Goal: Check status: Check status

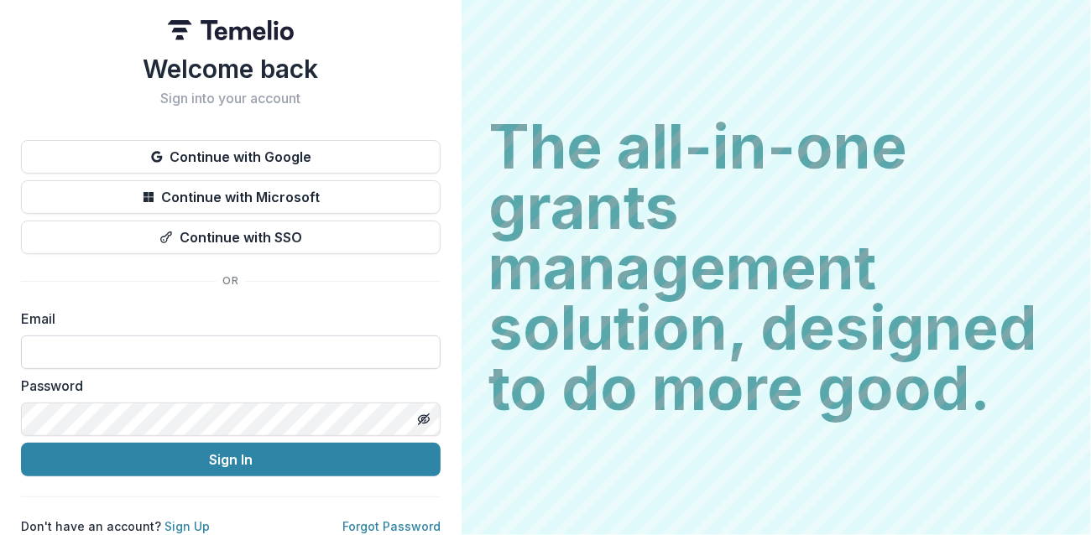
click at [258, 356] on input at bounding box center [231, 353] width 420 height 34
type input "**********"
click at [21, 443] on button "Sign In" at bounding box center [231, 460] width 420 height 34
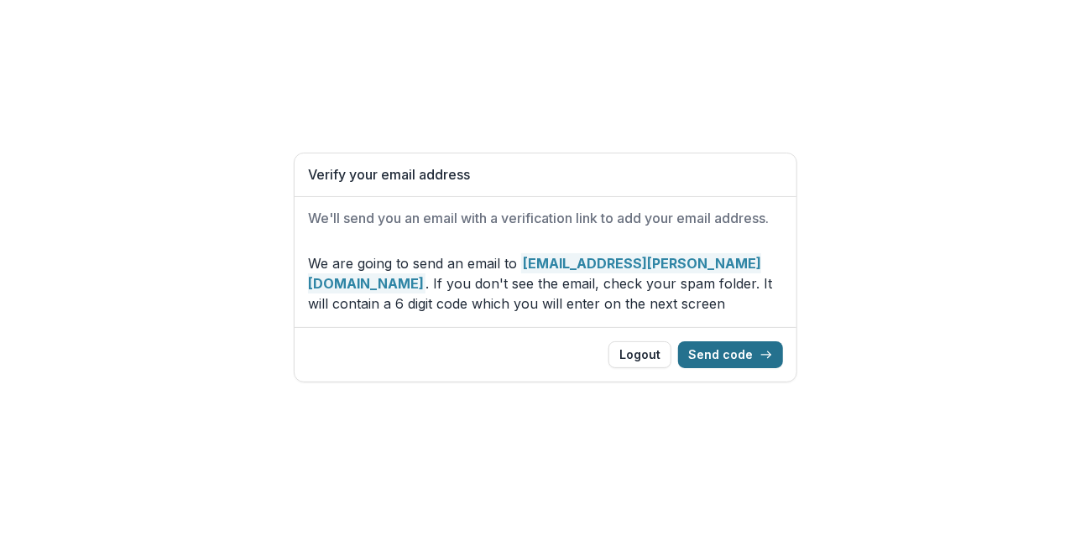
click at [714, 357] on button "Send code" at bounding box center [730, 355] width 105 height 27
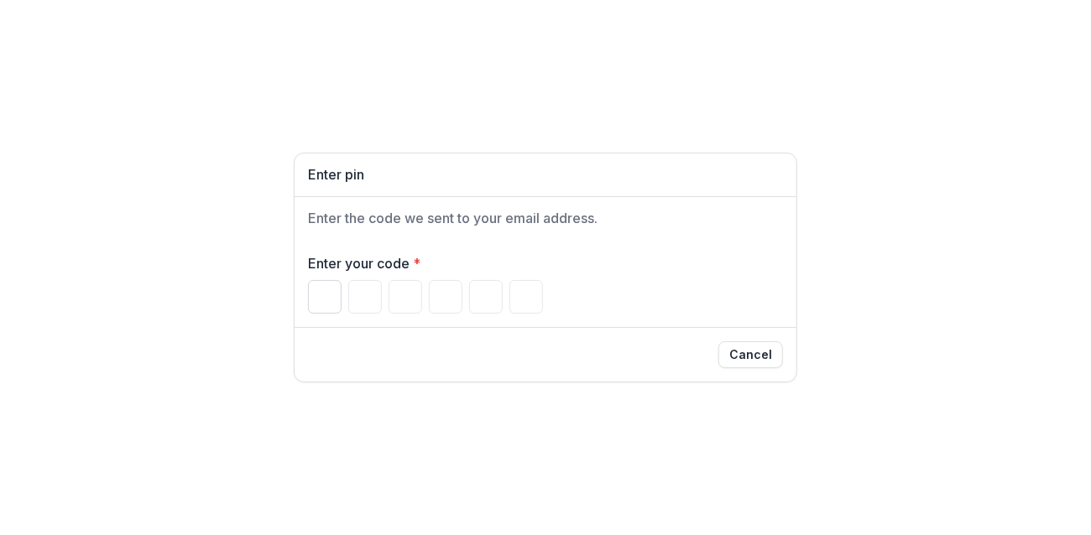
click at [335, 302] on input "Please enter your pin code" at bounding box center [325, 297] width 34 height 34
type input "*"
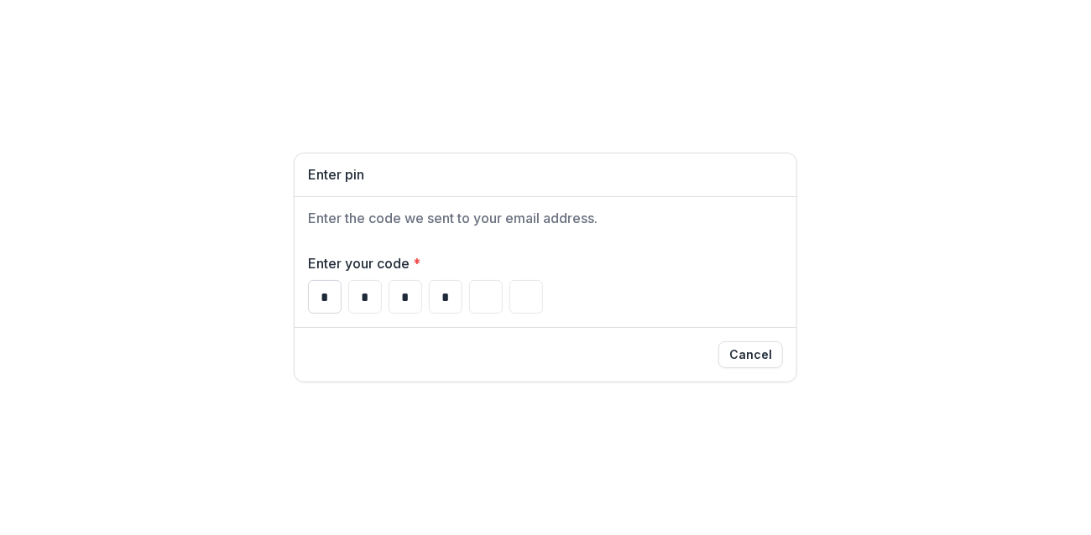
type input "*"
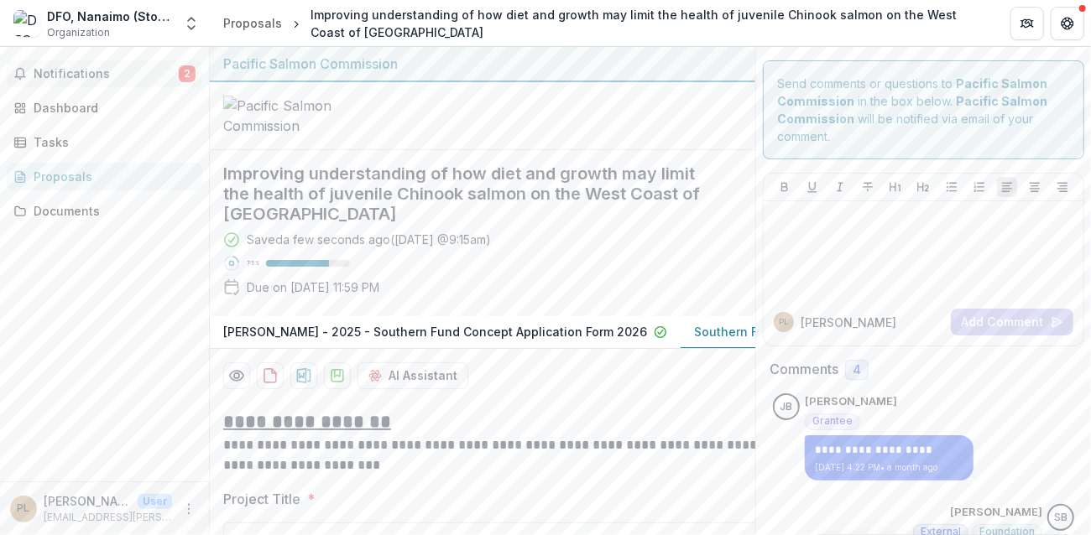
click at [96, 67] on span "Notifications" at bounding box center [106, 74] width 145 height 14
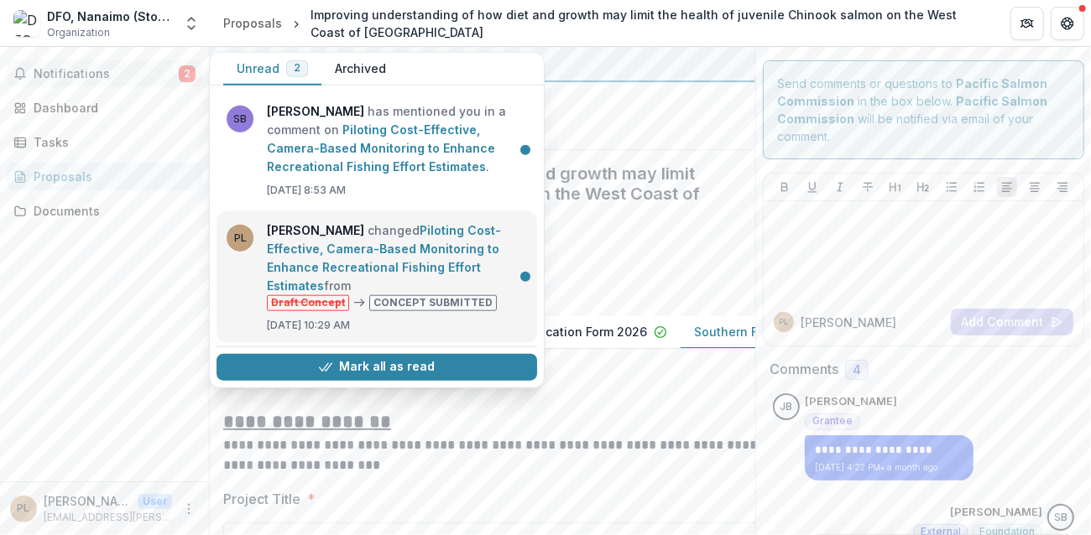
click at [289, 223] on link "Piloting Cost-Effective, Camera-Based Monitoring to Enhance Recreational Fishin…" at bounding box center [384, 258] width 234 height 70
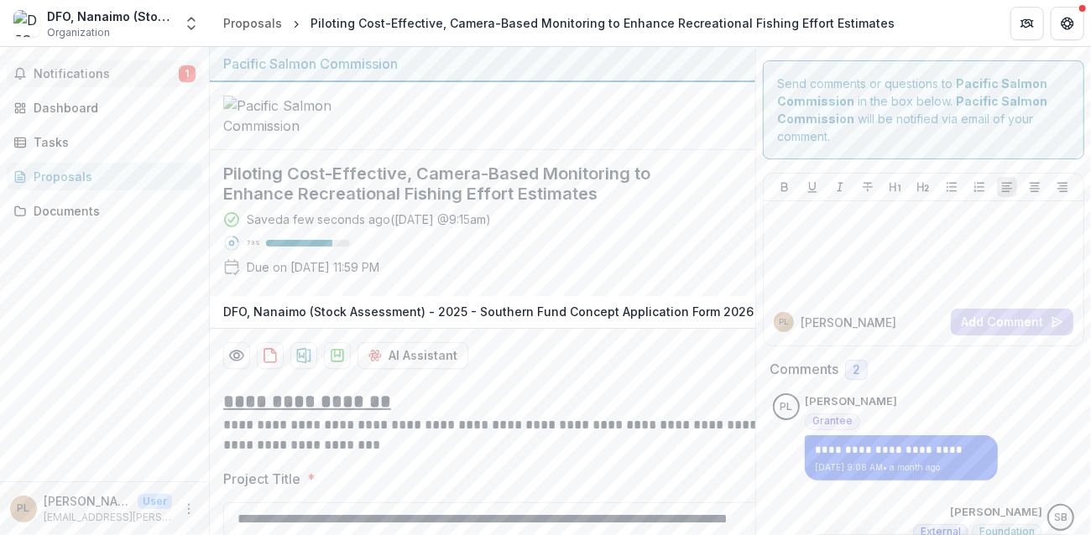
click at [133, 68] on span "Notifications" at bounding box center [106, 74] width 145 height 14
